Goal: Answer question/provide support

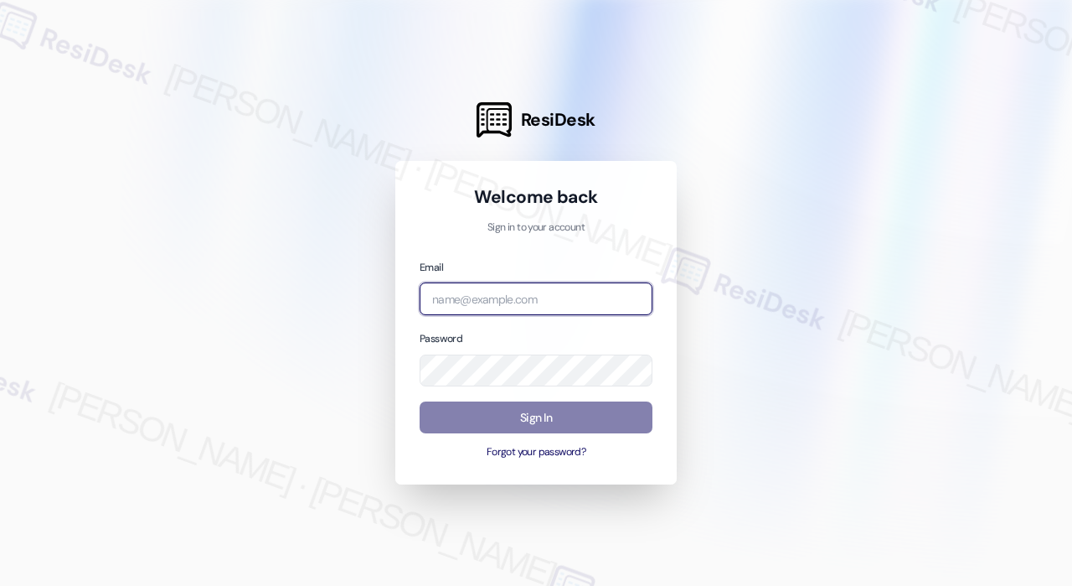
click at [560, 302] on input "email" at bounding box center [536, 298] width 233 height 33
click at [0, 585] on com-1password-button at bounding box center [0, 586] width 0 height 0
type input "[EMAIL_ADDRESS][PERSON_NAME][DOMAIN_NAME]"
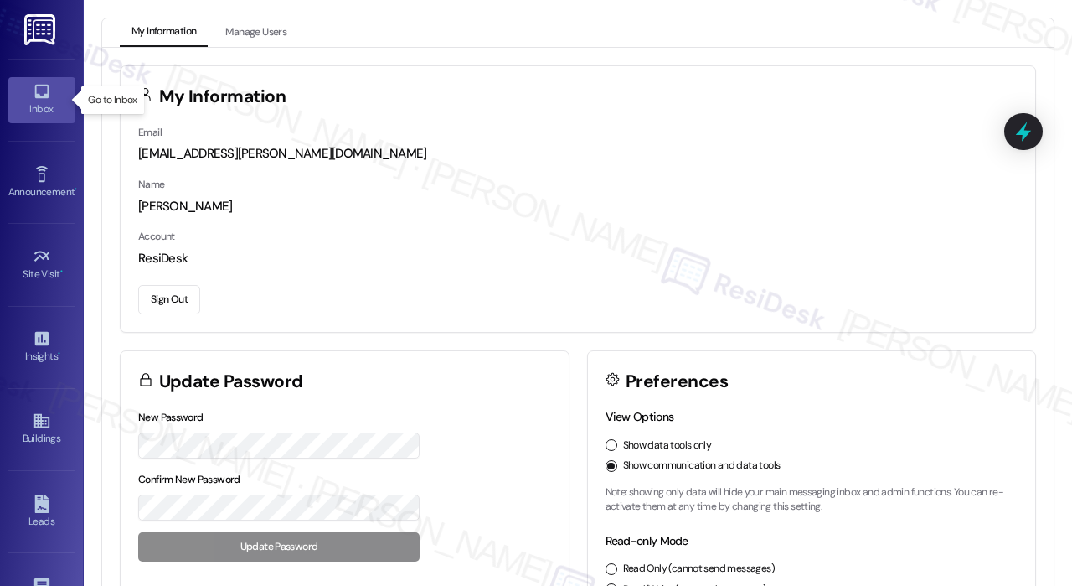
click at [50, 109] on div "Inbox" at bounding box center [42, 109] width 84 height 17
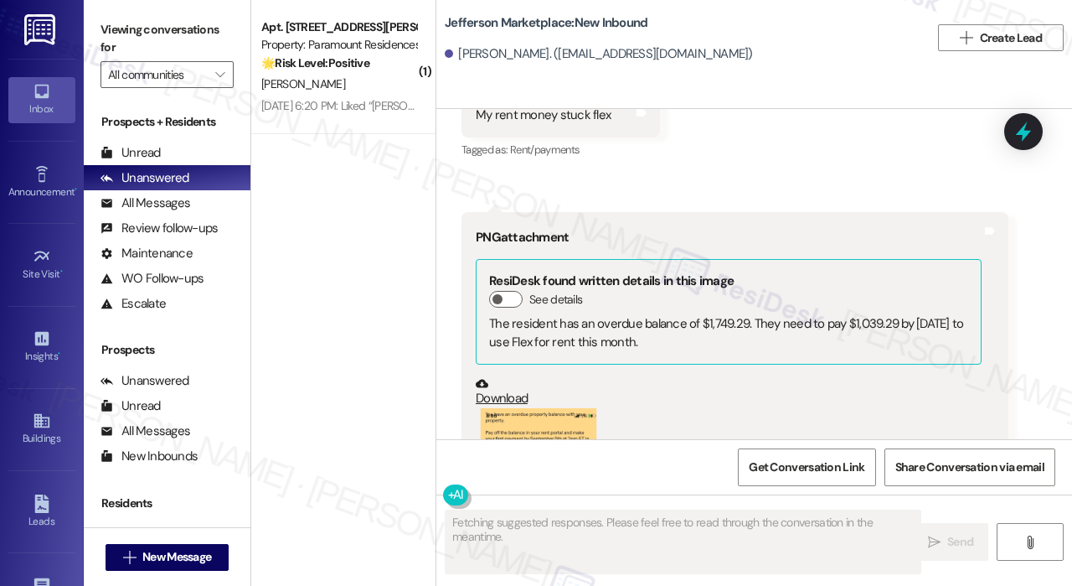
scroll to position [10846, 0]
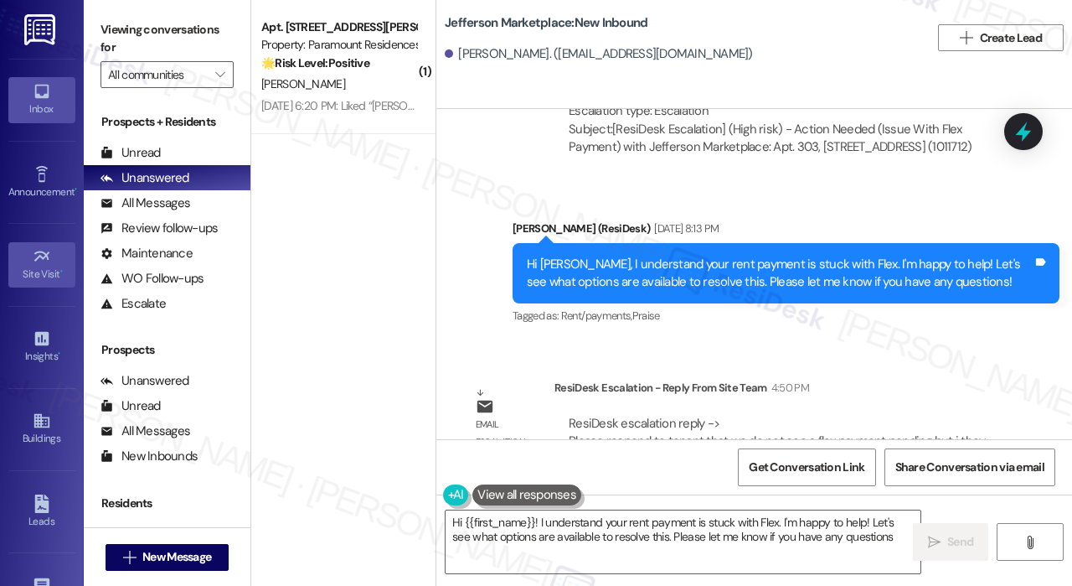
type textarea "Hi {{first_name}}! I understand your rent payment is stuck with Flex. I'm happy…"
click at [860, 33] on div "Jefferson Marketplace: New Inbound [PERSON_NAME]. ([EMAIL_ADDRESS][DOMAIN_NAME])" at bounding box center [687, 37] width 485 height 67
